Goal: Submit feedback/report problem

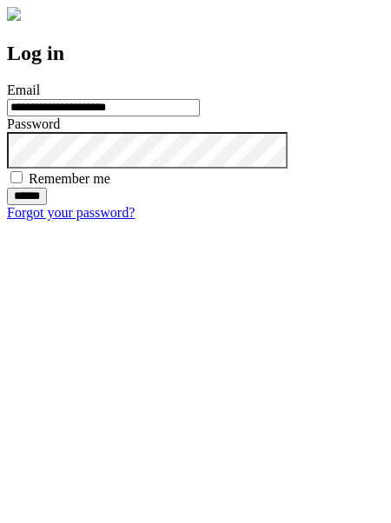
click at [47, 205] on input "******" at bounding box center [27, 196] width 40 height 17
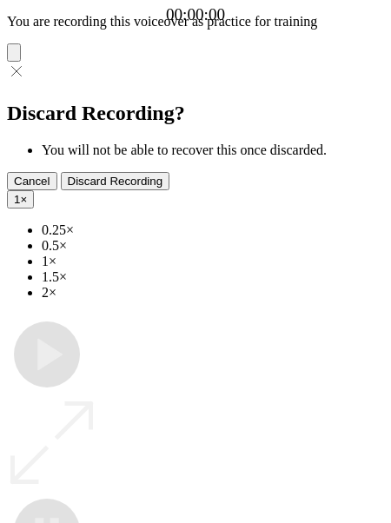
type input "**********"
